Goal: Transaction & Acquisition: Purchase product/service

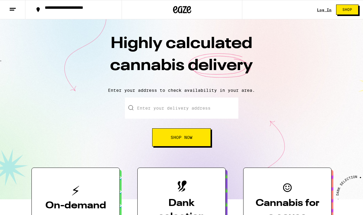
click at [322, 10] on link "Log In" at bounding box center [324, 10] width 15 height 4
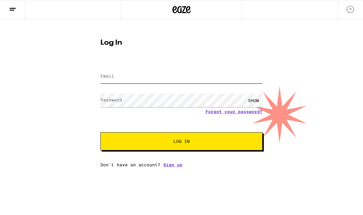
click at [127, 77] on input "Email" at bounding box center [181, 77] width 162 height 14
click at [100, 132] on button "Log In" at bounding box center [181, 141] width 162 height 18
type input "[EMAIL_ADDRESS][DOMAIN_NAME]"
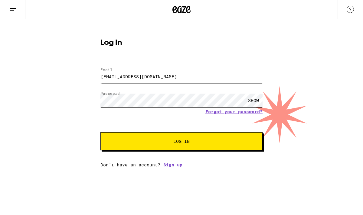
click at [100, 132] on button "Log In" at bounding box center [181, 141] width 162 height 18
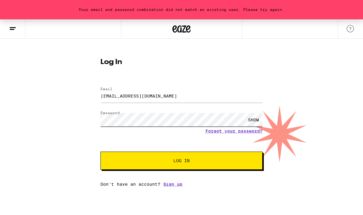
click at [100, 152] on button "Log In" at bounding box center [181, 161] width 162 height 18
click at [222, 131] on link "Forgot your password?" at bounding box center [233, 131] width 57 height 5
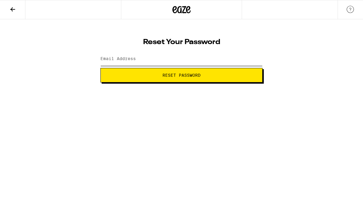
click at [157, 61] on input "Email Address" at bounding box center [181, 59] width 162 height 14
type input "[EMAIL_ADDRESS][DOMAIN_NAME]"
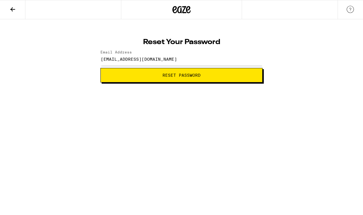
click at [176, 75] on span "Reset Password" at bounding box center [181, 75] width 38 height 4
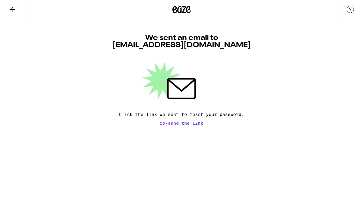
click at [173, 39] on h1 "We sent an email to [EMAIL_ADDRESS][DOMAIN_NAME]" at bounding box center [181, 41] width 138 height 15
click at [16, 11] on icon at bounding box center [12, 9] width 7 height 7
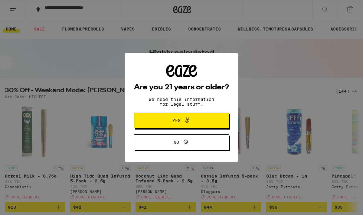
click at [183, 125] on button "Yes" at bounding box center [181, 121] width 95 height 16
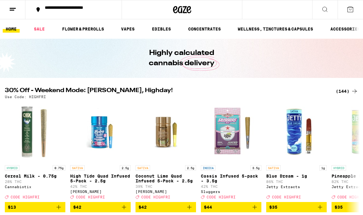
click at [14, 12] on icon at bounding box center [12, 9] width 7 height 7
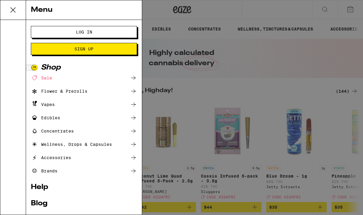
click at [96, 30] on button "Log In" at bounding box center [84, 32] width 106 height 12
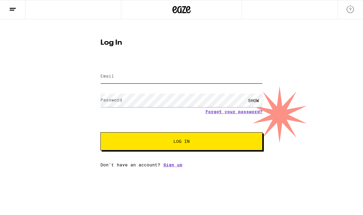
click at [137, 79] on input "Email" at bounding box center [181, 77] width 162 height 14
type input "[EMAIL_ADDRESS][DOMAIN_NAME]"
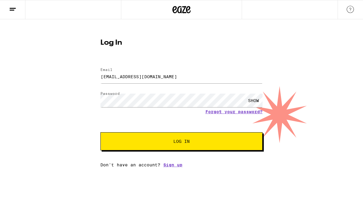
click at [154, 143] on span "Log In" at bounding box center [181, 141] width 113 height 4
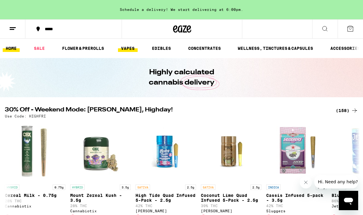
click at [134, 49] on link "VAPES" at bounding box center [128, 48] width 20 height 7
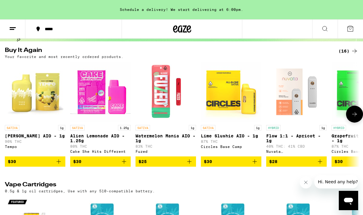
scroll to position [59, 0]
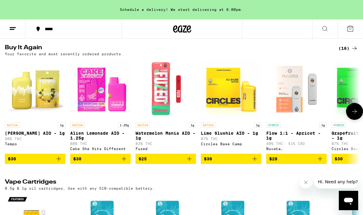
click at [256, 163] on icon "Add to bag" at bounding box center [254, 158] width 7 height 7
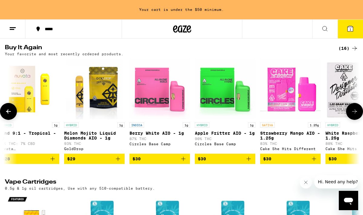
scroll to position [0, 400]
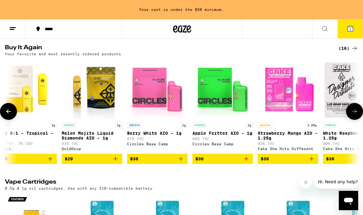
click at [181, 163] on icon "Add to bag" at bounding box center [180, 158] width 7 height 7
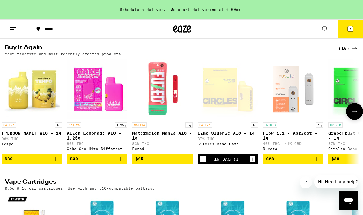
scroll to position [0, 0]
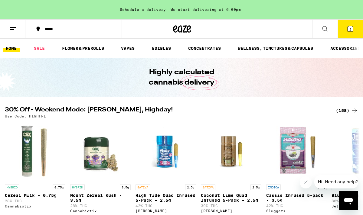
click at [15, 50] on link "HOME" at bounding box center [11, 48] width 17 height 7
click at [126, 47] on link "VAPES" at bounding box center [128, 48] width 20 height 7
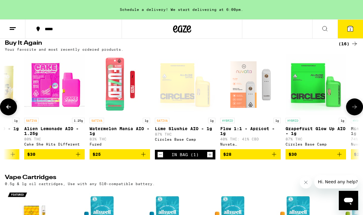
scroll to position [0, 53]
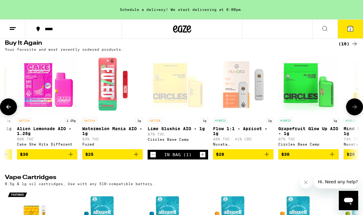
click at [204, 158] on icon "Increment" at bounding box center [202, 154] width 5 height 7
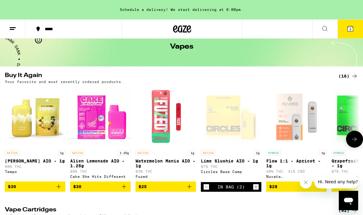
scroll to position [45, 0]
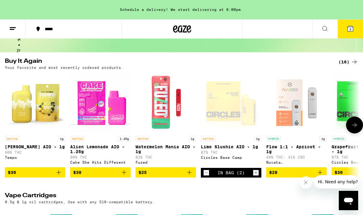
click at [124, 175] on icon "Add to bag" at bounding box center [123, 172] width 7 height 7
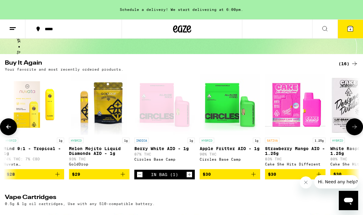
scroll to position [0, 396]
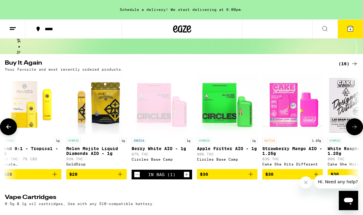
click at [250, 176] on icon "Add to bag" at bounding box center [250, 174] width 4 height 4
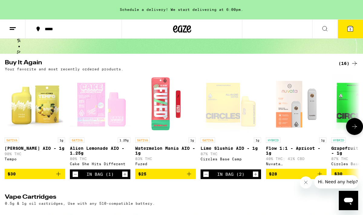
scroll to position [0, 0]
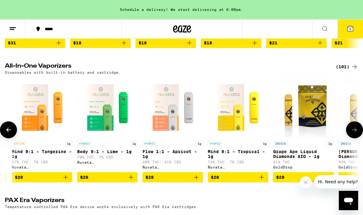
scroll to position [0, 646]
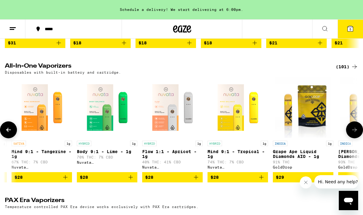
click at [158, 181] on span "$28" at bounding box center [172, 177] width 54 height 7
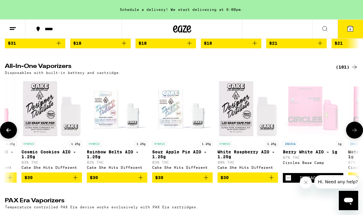
scroll to position [0, 1800]
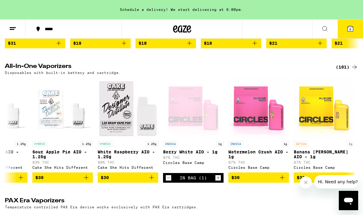
click at [351, 28] on icon at bounding box center [349, 28] width 5 height 5
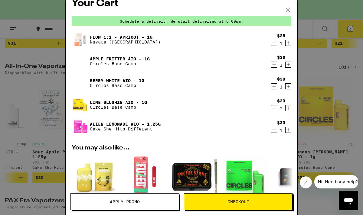
scroll to position [9, 0]
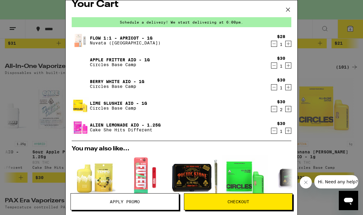
click at [289, 133] on icon "Increment" at bounding box center [287, 130] width 5 height 7
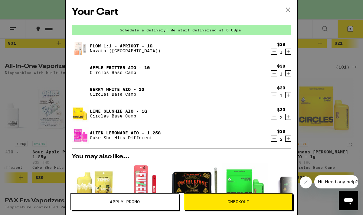
scroll to position [1, 0]
click at [273, 140] on icon "Decrement" at bounding box center [273, 138] width 5 height 7
click at [275, 139] on icon "Decrement" at bounding box center [273, 139] width 3 height 0
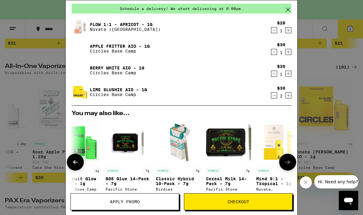
scroll to position [0, 0]
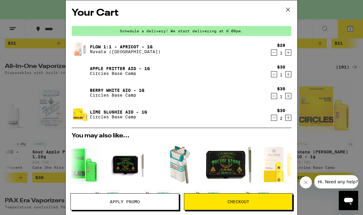
click at [288, 10] on icon at bounding box center [288, 10] width 4 height 4
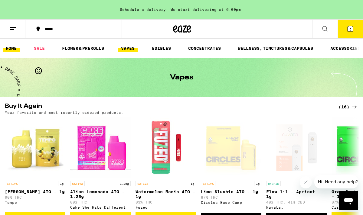
click at [10, 47] on link "HOME" at bounding box center [11, 48] width 17 height 7
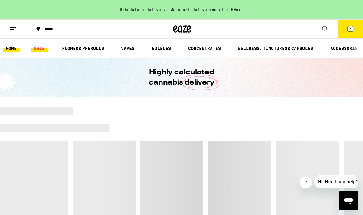
click at [38, 50] on link "SALE" at bounding box center [39, 48] width 17 height 7
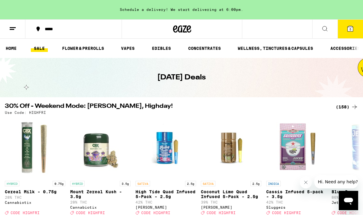
click at [38, 49] on link "SALE" at bounding box center [39, 48] width 17 height 7
click at [37, 50] on link "SALE" at bounding box center [39, 48] width 17 height 7
click at [12, 50] on link "HOME" at bounding box center [11, 48] width 17 height 7
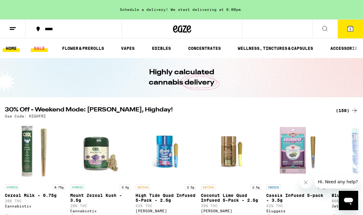
click at [32, 49] on link "SALE" at bounding box center [39, 48] width 17 height 7
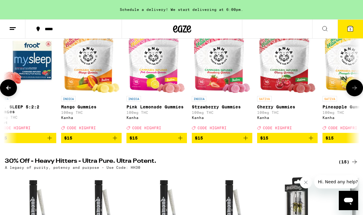
scroll to position [0, 3339]
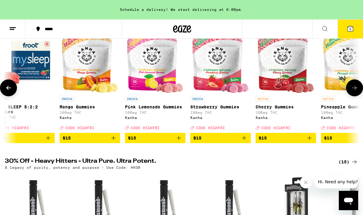
click at [178, 140] on icon "Add to bag" at bounding box center [178, 138] width 4 height 4
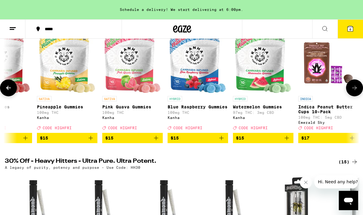
scroll to position [77, 0]
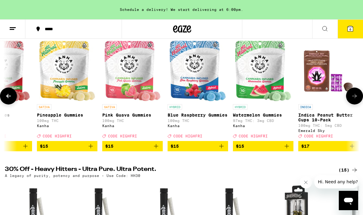
click at [287, 150] on icon "Add to bag" at bounding box center [286, 146] width 7 height 7
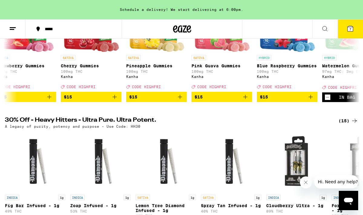
scroll to position [0, 0]
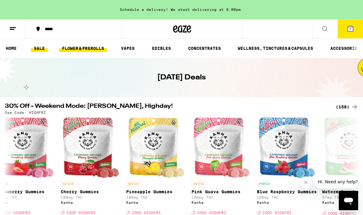
click at [90, 48] on link "FLOWER & PREROLLS" at bounding box center [83, 48] width 48 height 7
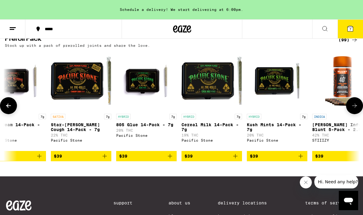
scroll to position [490, 0]
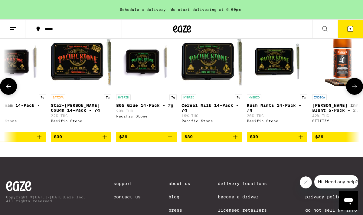
click at [270, 141] on span "$39" at bounding box center [277, 136] width 54 height 7
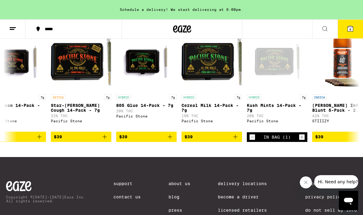
click at [349, 31] on span "8" at bounding box center [350, 29] width 2 height 4
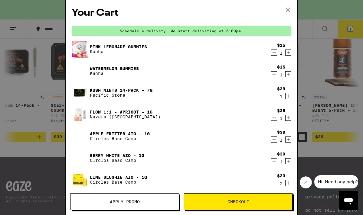
click at [273, 53] on icon "Decrement" at bounding box center [273, 52] width 5 height 7
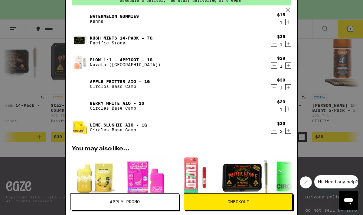
scroll to position [29, 0]
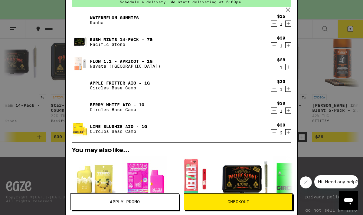
drag, startPoint x: 228, startPoint y: 68, endPoint x: 314, endPoint y: 8, distance: 104.4
click at [314, 8] on div "Your Cart Schedule a delivery! We start delivering at 6:00pm. Watermelon Gummie…" at bounding box center [181, 107] width 363 height 215
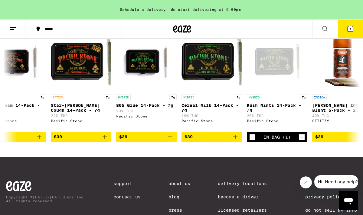
click at [346, 26] on button "7" at bounding box center [349, 29] width 25 height 19
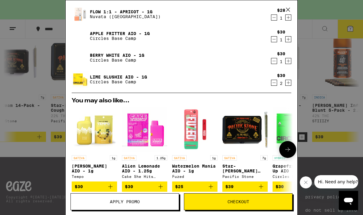
scroll to position [165, 0]
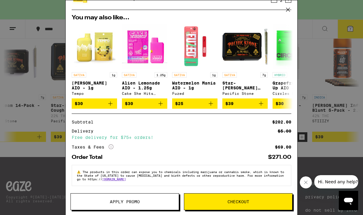
click at [240, 203] on span "Checkout" at bounding box center [238, 202] width 22 height 4
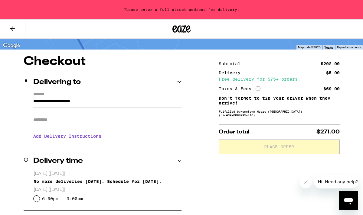
scroll to position [40, 0]
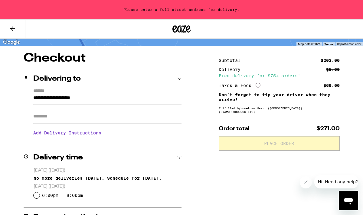
click at [83, 100] on input "**********" at bounding box center [107, 99] width 148 height 10
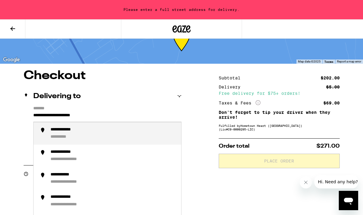
scroll to position [15, 0]
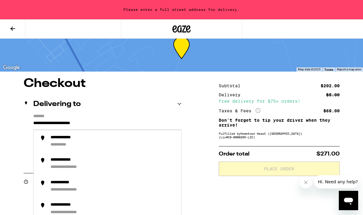
click at [108, 120] on input "**********" at bounding box center [107, 125] width 148 height 10
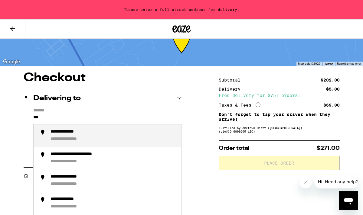
scroll to position [21, 0]
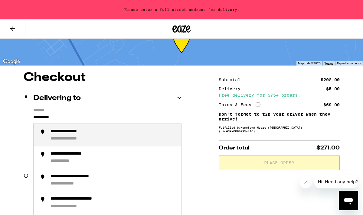
click at [76, 134] on div "**********" at bounding box center [73, 132] width 47 height 6
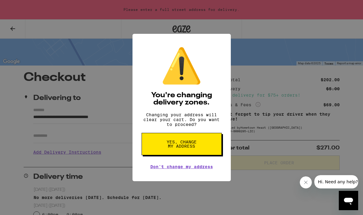
click at [168, 148] on span "Yes, change my address" at bounding box center [181, 144] width 31 height 8
type input "**********"
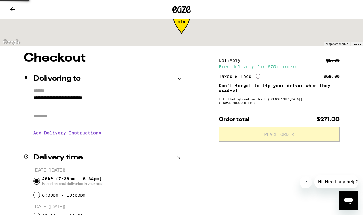
scroll to position [2, 0]
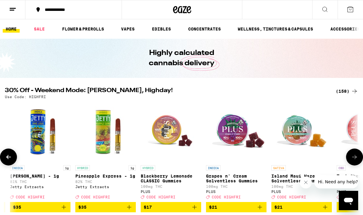
scroll to position [0, 389]
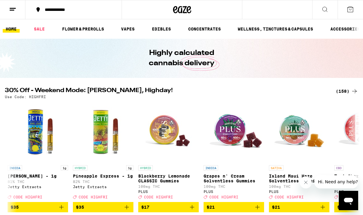
click at [350, 10] on icon at bounding box center [349, 9] width 7 height 7
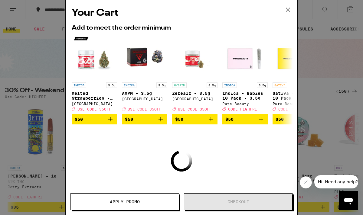
click at [286, 10] on icon at bounding box center [287, 9] width 9 height 9
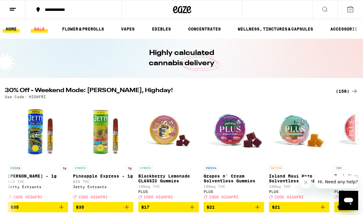
click at [38, 31] on link "SALE" at bounding box center [39, 28] width 17 height 7
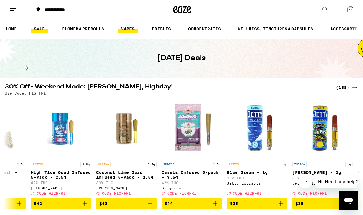
click at [130, 29] on link "VAPES" at bounding box center [128, 28] width 20 height 7
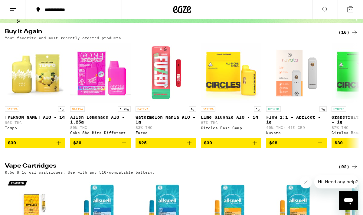
scroll to position [58, 0]
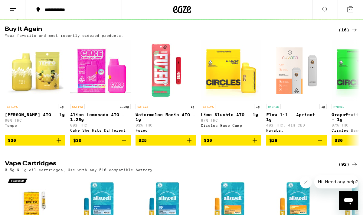
click at [235, 142] on span "$30" at bounding box center [231, 140] width 54 height 7
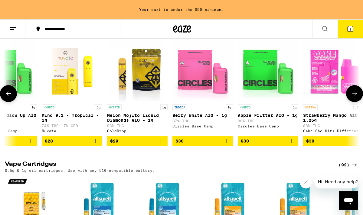
scroll to position [0, 366]
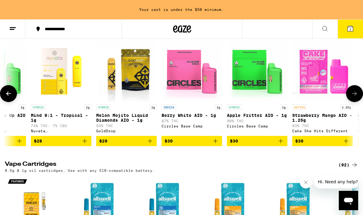
click at [217, 143] on icon "Add to bag" at bounding box center [215, 140] width 7 height 7
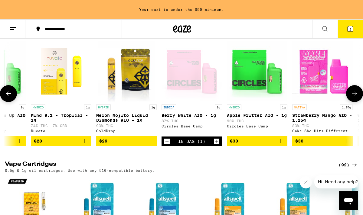
scroll to position [57, 0]
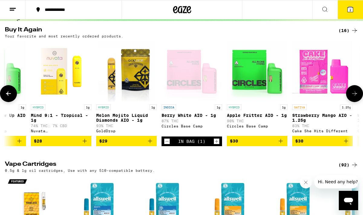
click at [280, 143] on icon "Add to bag" at bounding box center [280, 141] width 4 height 4
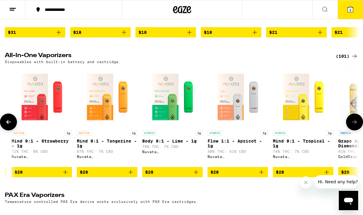
scroll to position [0, 582]
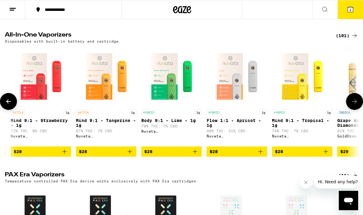
click at [242, 155] on span "$28" at bounding box center [236, 151] width 54 height 7
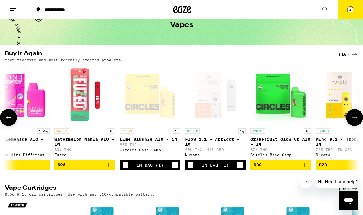
scroll to position [0, 0]
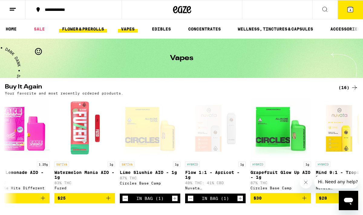
click at [89, 30] on link "FLOWER & PREROLLS" at bounding box center [83, 28] width 48 height 7
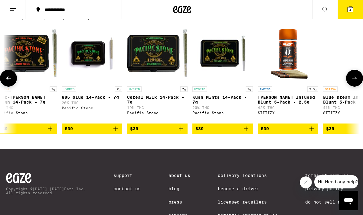
scroll to position [0, 3664]
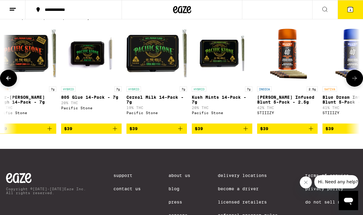
click at [247, 132] on icon "Add to bag" at bounding box center [245, 128] width 7 height 7
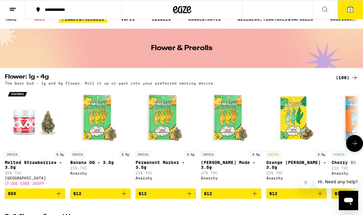
scroll to position [0, 0]
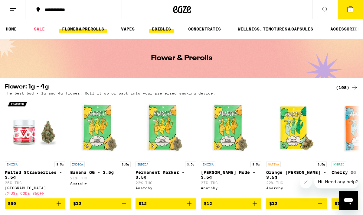
click at [164, 31] on link "EDIBLES" at bounding box center [161, 28] width 25 height 7
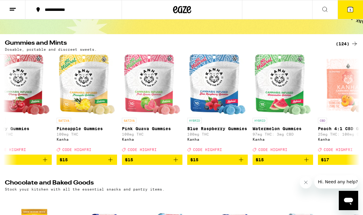
scroll to position [53, 0]
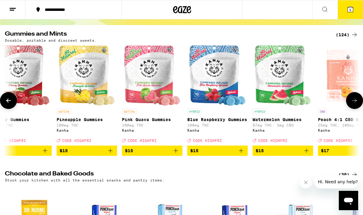
click at [306, 153] on icon "Add to bag" at bounding box center [306, 151] width 4 height 4
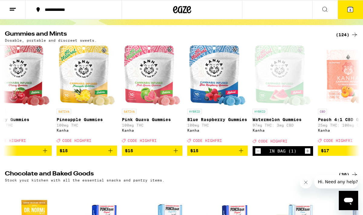
click at [351, 8] on span "6" at bounding box center [350, 10] width 2 height 4
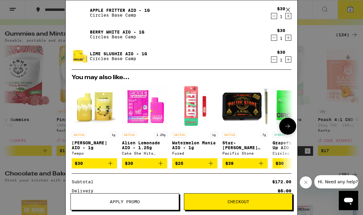
scroll to position [144, 0]
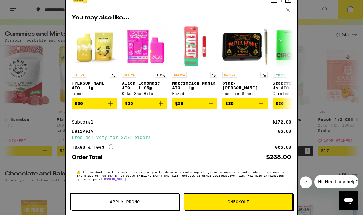
click at [125, 200] on span "Apply Promo" at bounding box center [125, 202] width 30 height 4
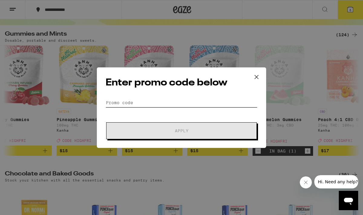
click at [149, 105] on input "Promo Code" at bounding box center [181, 102] width 152 height 9
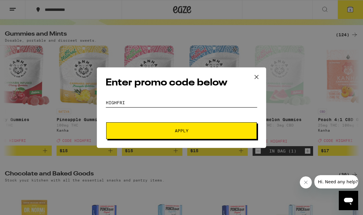
type input "HighFri"
click at [199, 130] on span "Apply" at bounding box center [181, 131] width 109 height 4
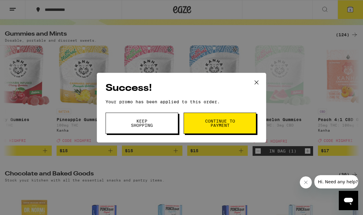
click at [221, 125] on span "Continue to payment" at bounding box center [219, 123] width 31 height 8
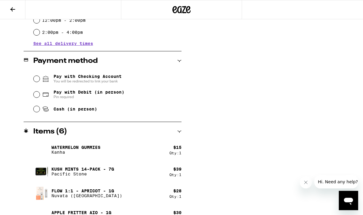
scroll to position [234, 0]
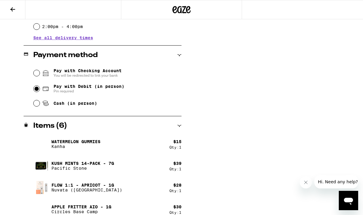
click at [37, 91] on input "Pay with Debit (in person) Pin required" at bounding box center [37, 89] width 6 height 6
radio input "true"
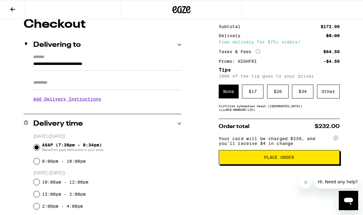
scroll to position [49, 0]
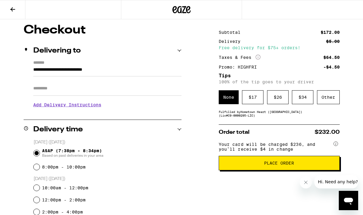
click at [277, 165] on span "Place Order" at bounding box center [279, 163] width 30 height 4
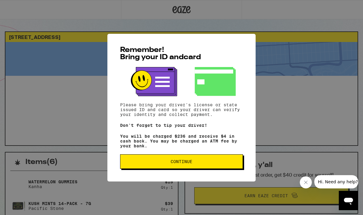
click at [187, 163] on span "Continue" at bounding box center [181, 162] width 22 height 4
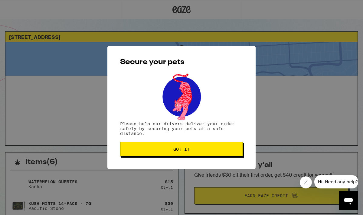
click at [192, 151] on span "Got it" at bounding box center [181, 149] width 112 height 4
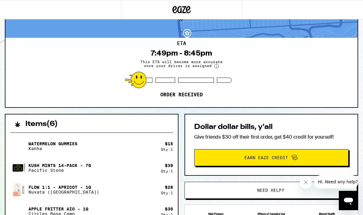
scroll to position [37, 0]
